Goal: Information Seeking & Learning: Learn about a topic

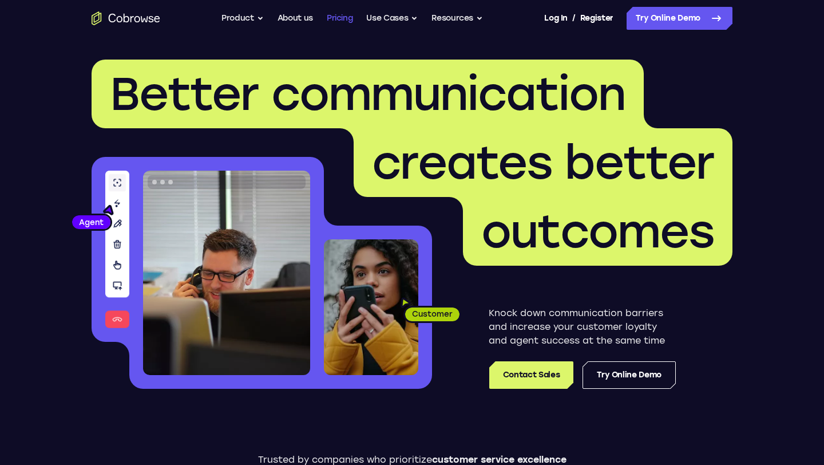
click at [333, 21] on link "Pricing" at bounding box center [340, 18] width 26 height 23
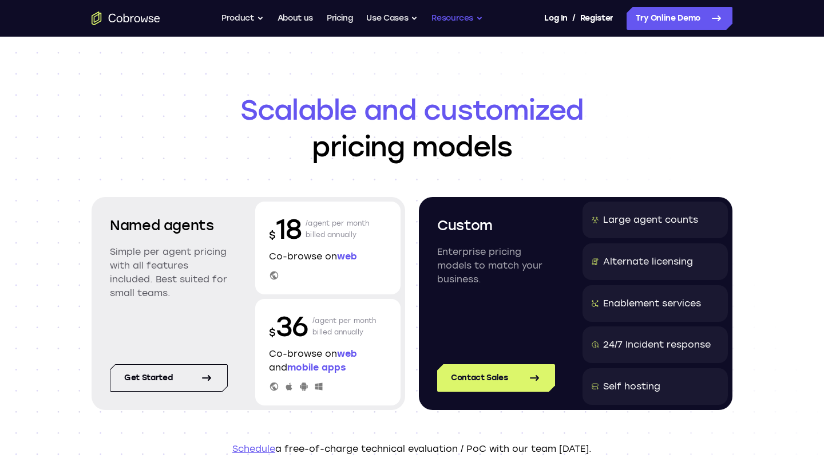
click at [453, 22] on button "Resources" at bounding box center [458, 18] width 52 height 23
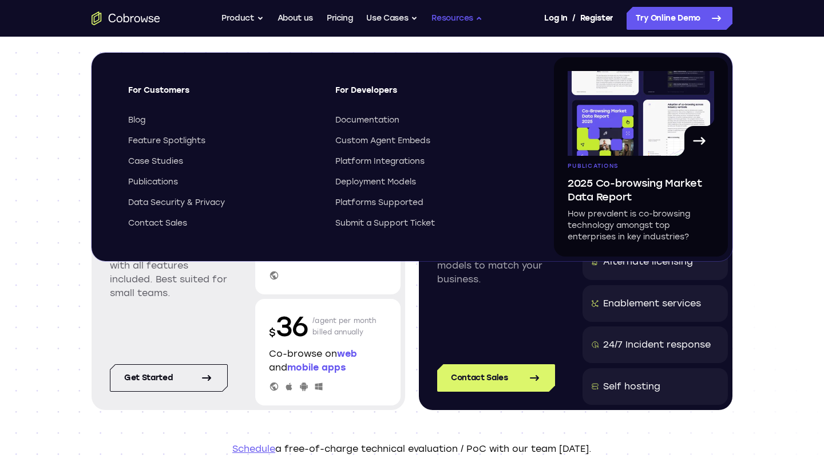
scroll to position [2, 0]
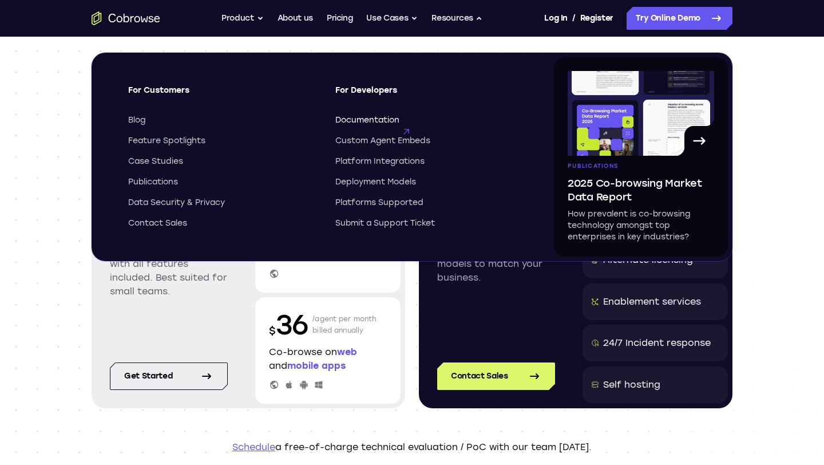
click at [394, 121] on span "Documentation" at bounding box center [367, 119] width 64 height 11
click at [306, 23] on link "About us" at bounding box center [295, 18] width 35 height 23
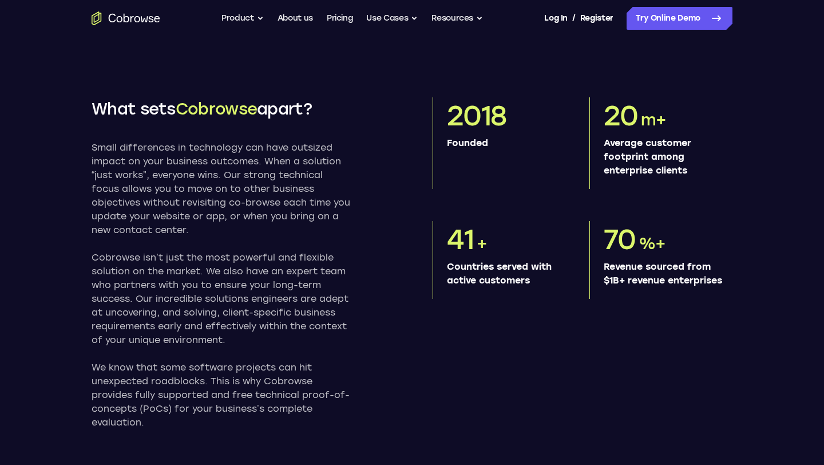
scroll to position [497, 0]
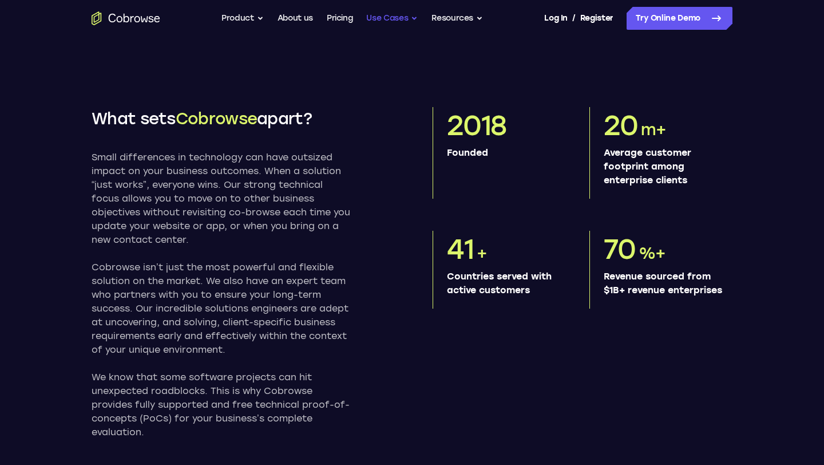
click at [384, 23] on button "Use Cases" at bounding box center [392, 18] width 52 height 23
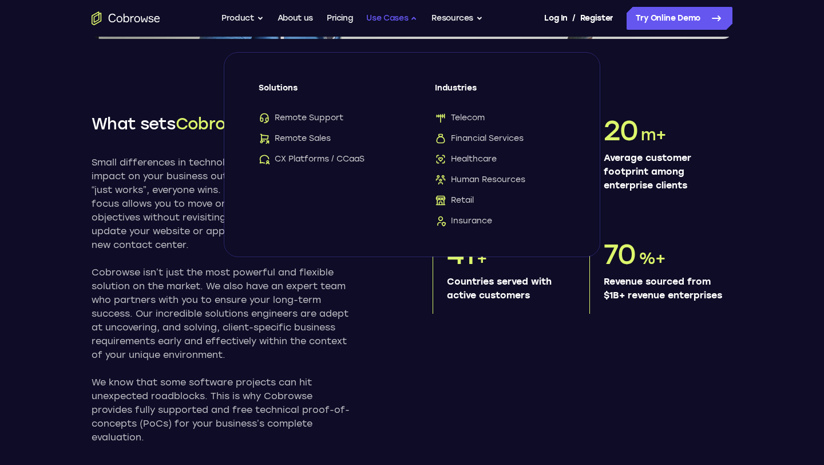
scroll to position [481, 0]
click at [343, 17] on link "Pricing" at bounding box center [340, 18] width 26 height 23
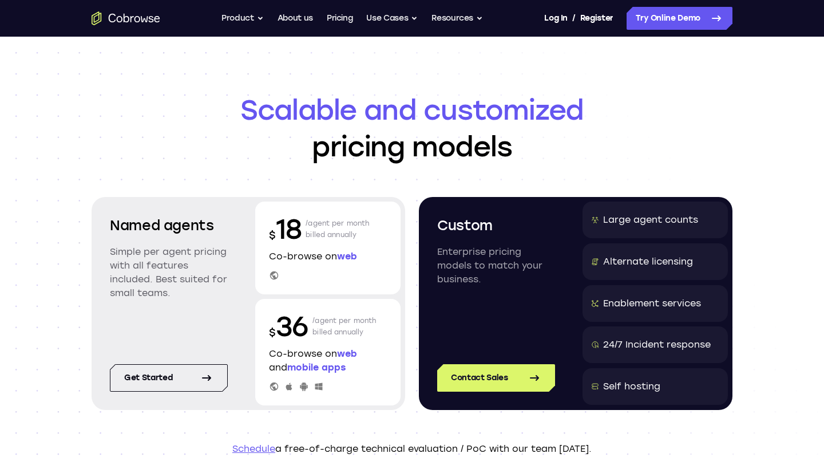
click at [667, 223] on div "Large agent counts" at bounding box center [650, 220] width 95 height 14
click at [249, 21] on button "Product" at bounding box center [243, 18] width 42 height 23
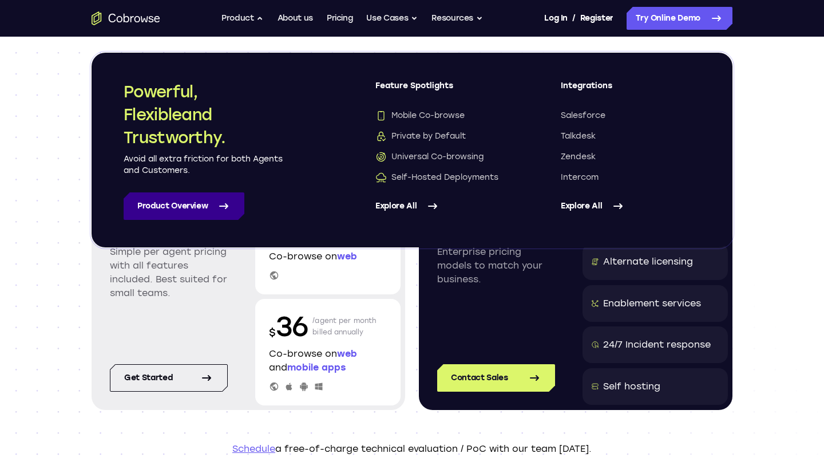
click at [202, 212] on link "Product Overview" at bounding box center [184, 205] width 121 height 27
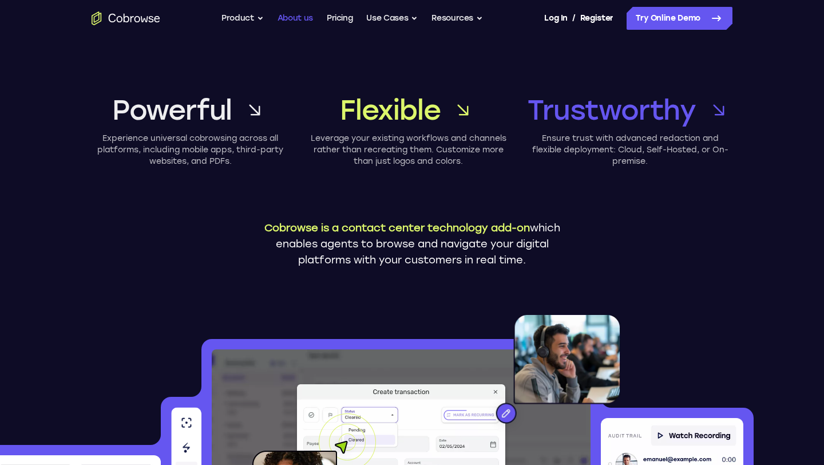
click at [280, 18] on link "About us" at bounding box center [295, 18] width 35 height 23
